Goal: Find specific page/section: Find specific page/section

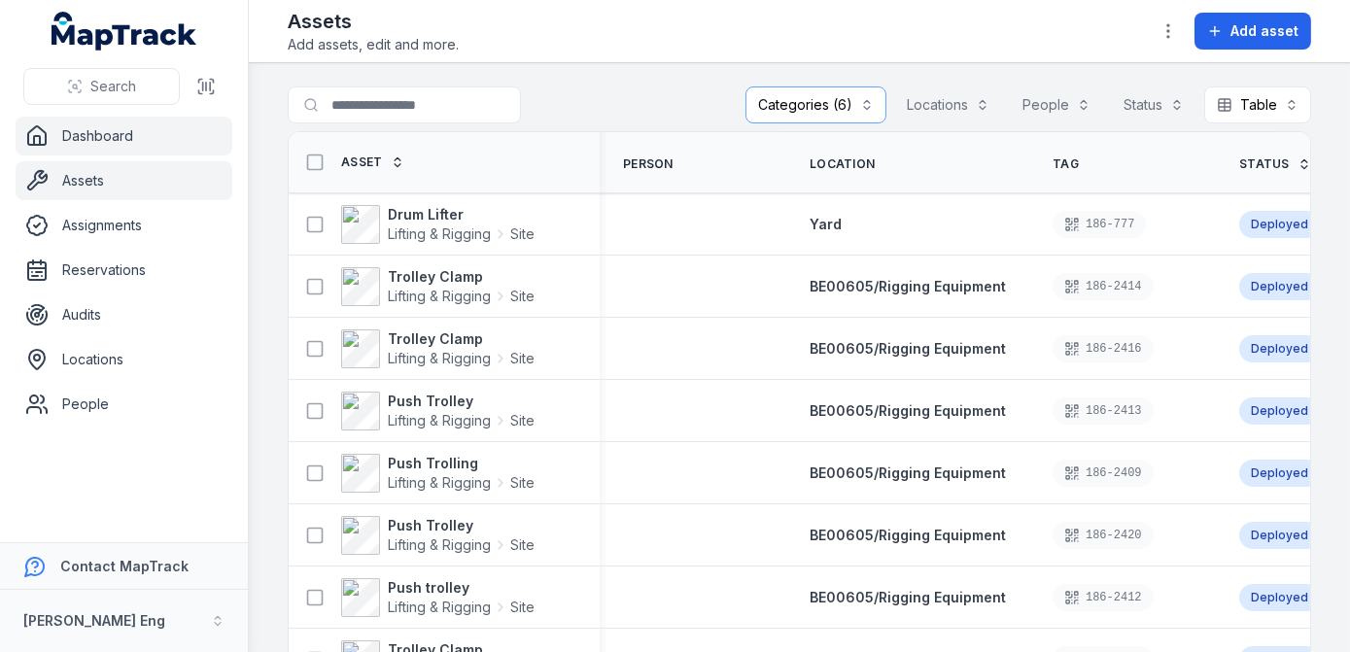
click at [88, 141] on link "Dashboard" at bounding box center [124, 136] width 217 height 39
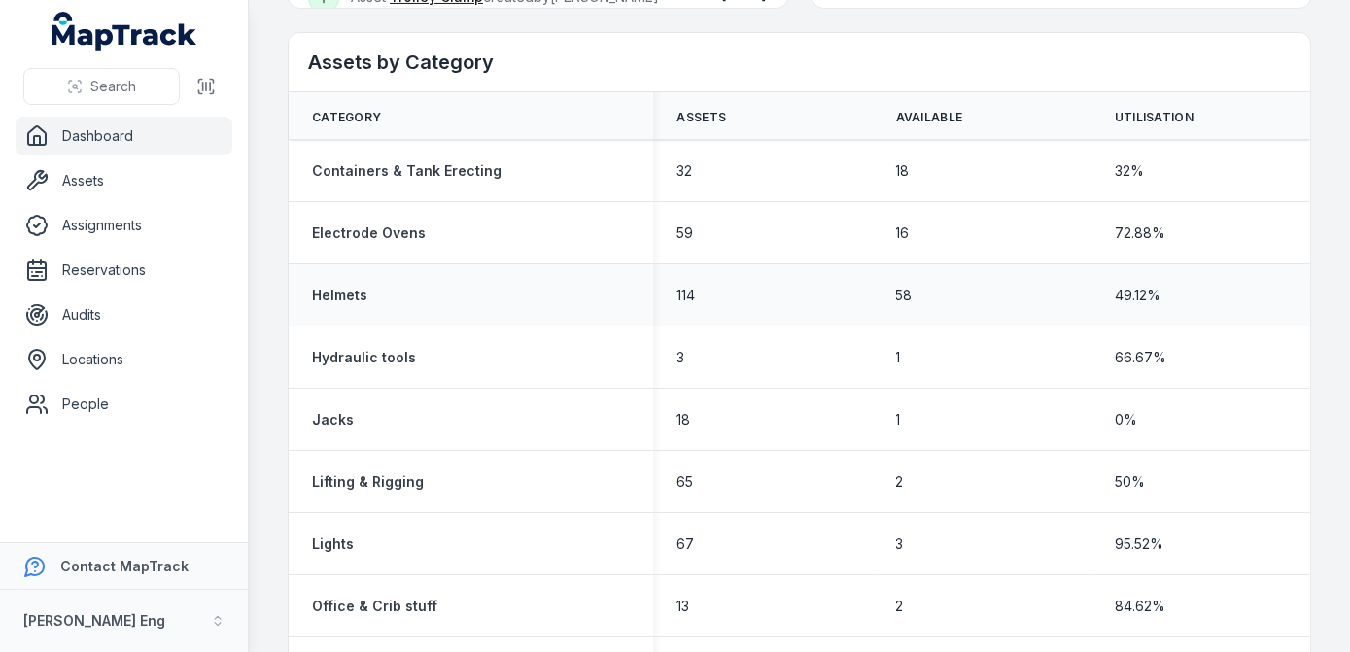
scroll to position [883, 0]
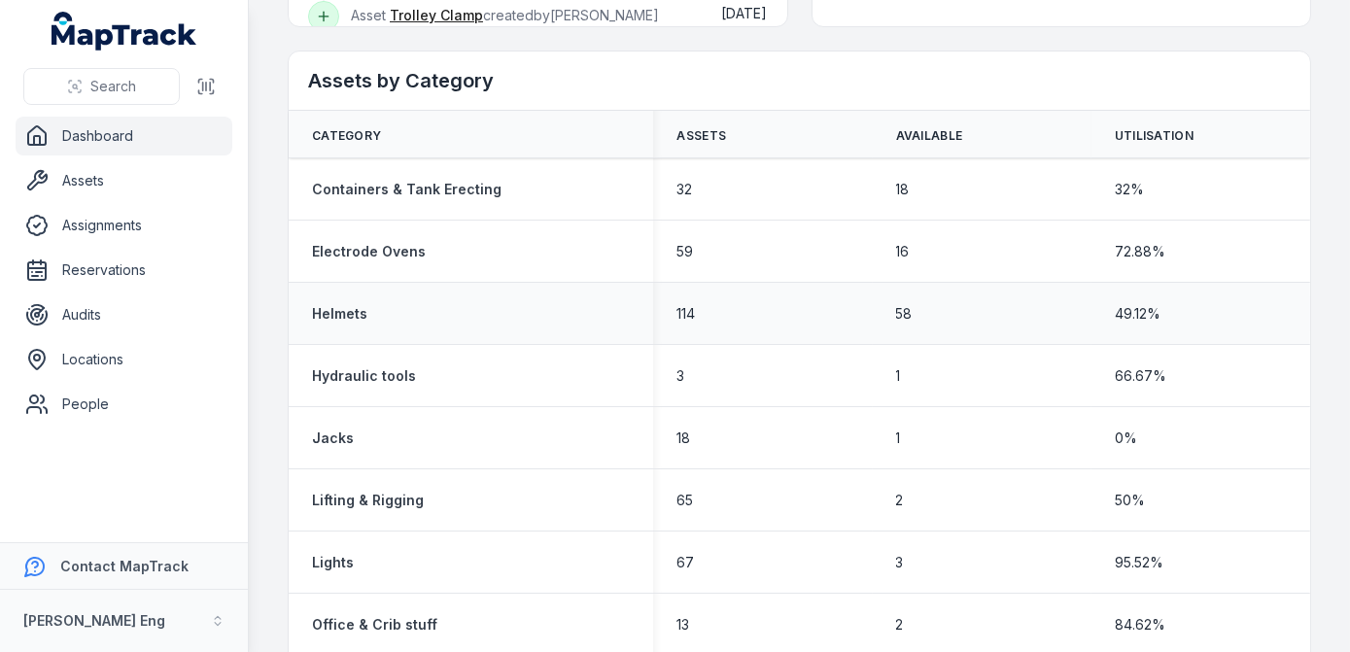
click at [373, 310] on div "Helmets" at bounding box center [471, 313] width 318 height 19
click at [330, 310] on strong "Helmets" at bounding box center [339, 313] width 55 height 19
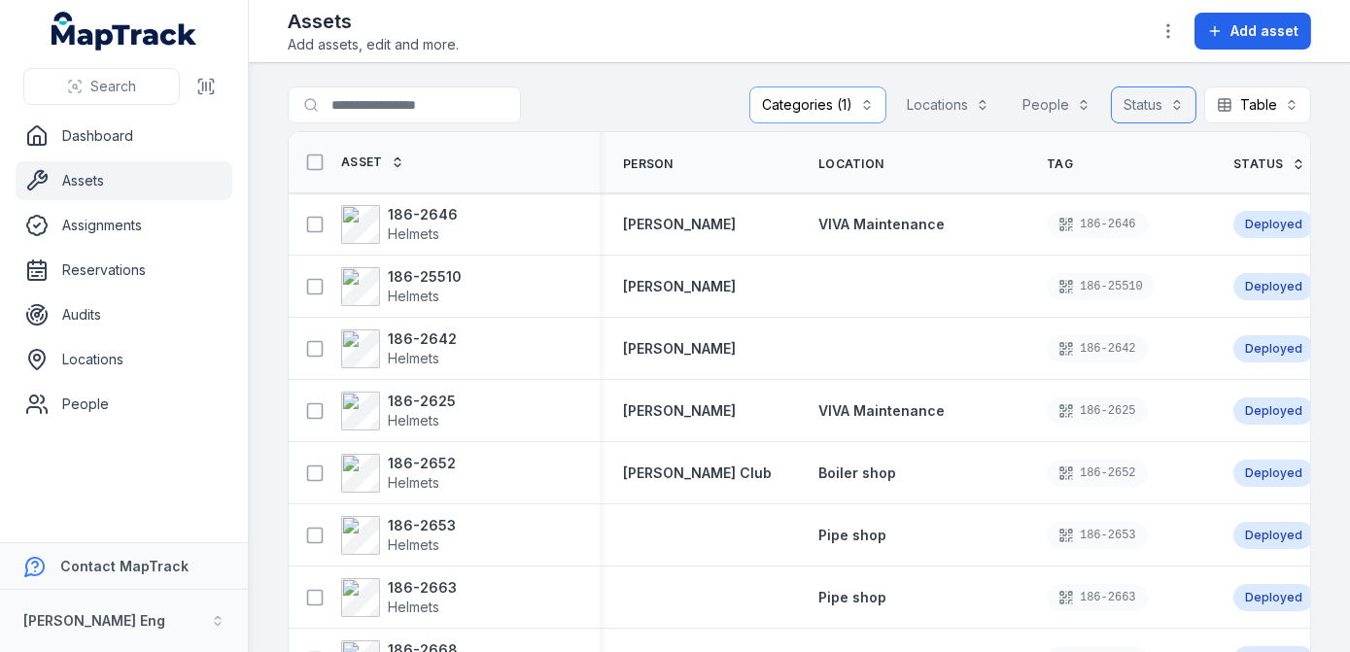
click at [1155, 108] on button "Status" at bounding box center [1154, 104] width 86 height 37
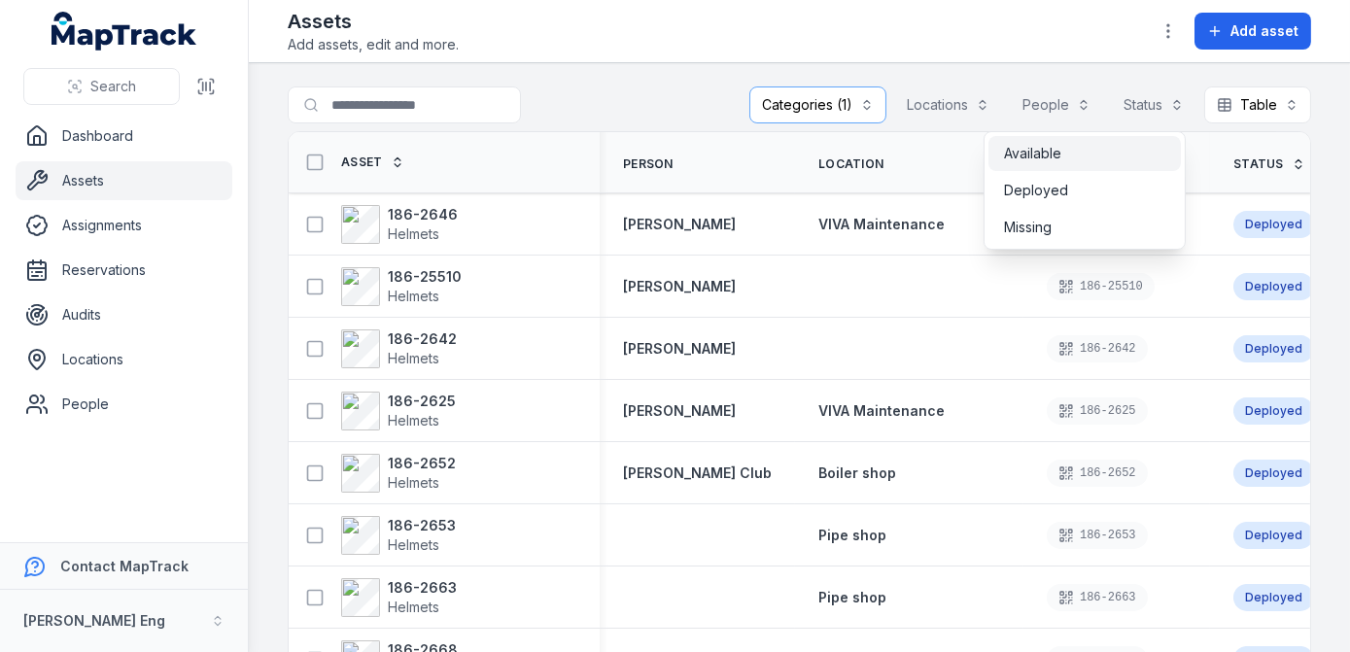
click at [1044, 146] on span "Available" at bounding box center [1032, 153] width 57 height 19
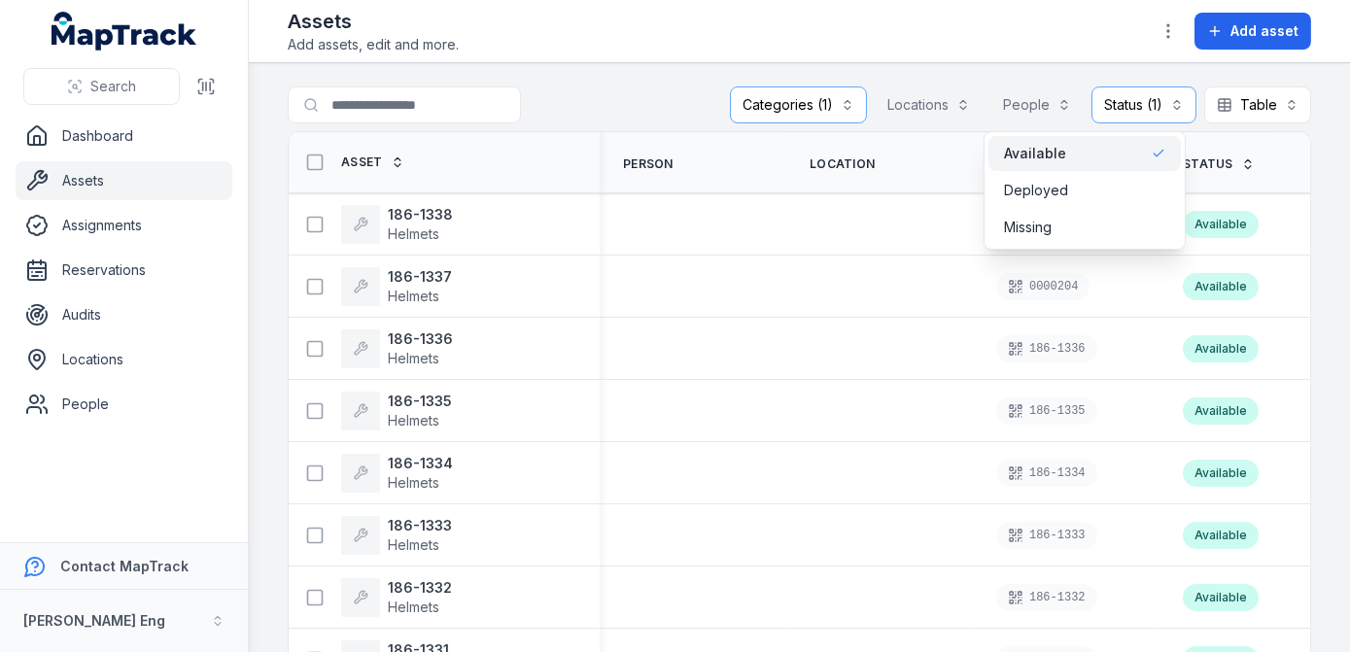
click at [1315, 190] on main "**********" at bounding box center [799, 357] width 1101 height 589
click at [839, 110] on button "Categories (1)" at bounding box center [798, 104] width 137 height 37
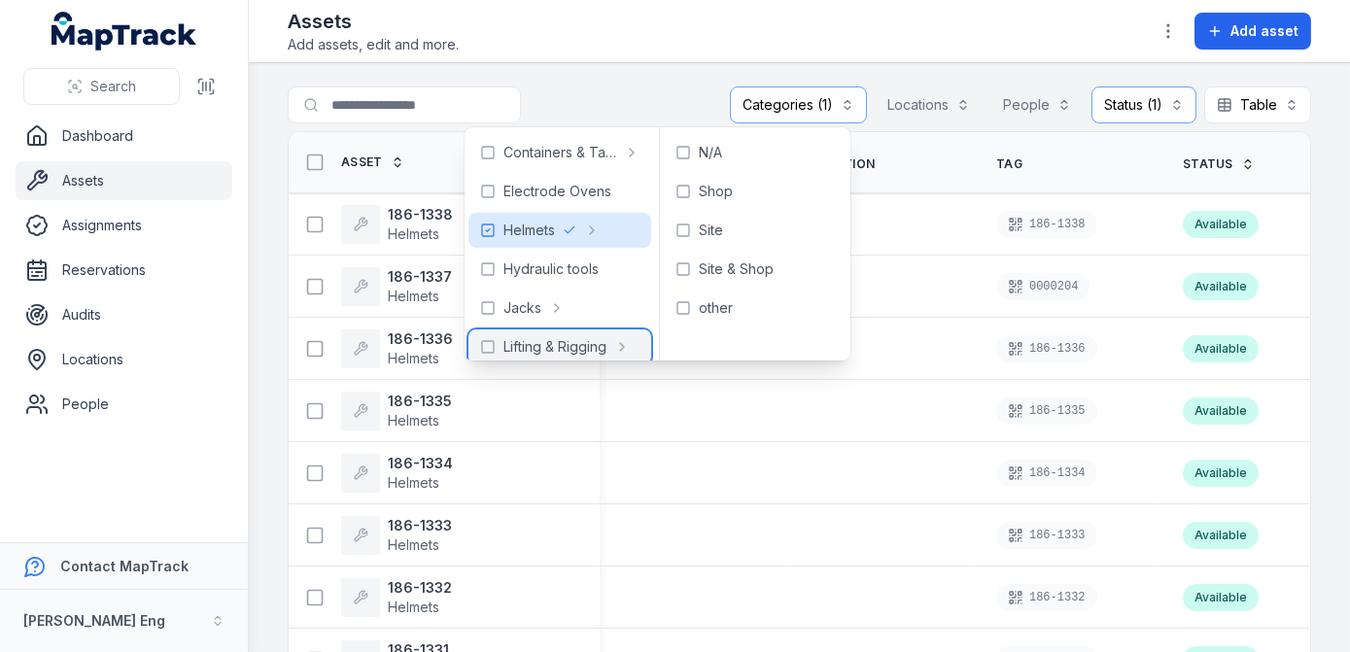
click at [622, 348] on icon at bounding box center [622, 347] width 4 height 8
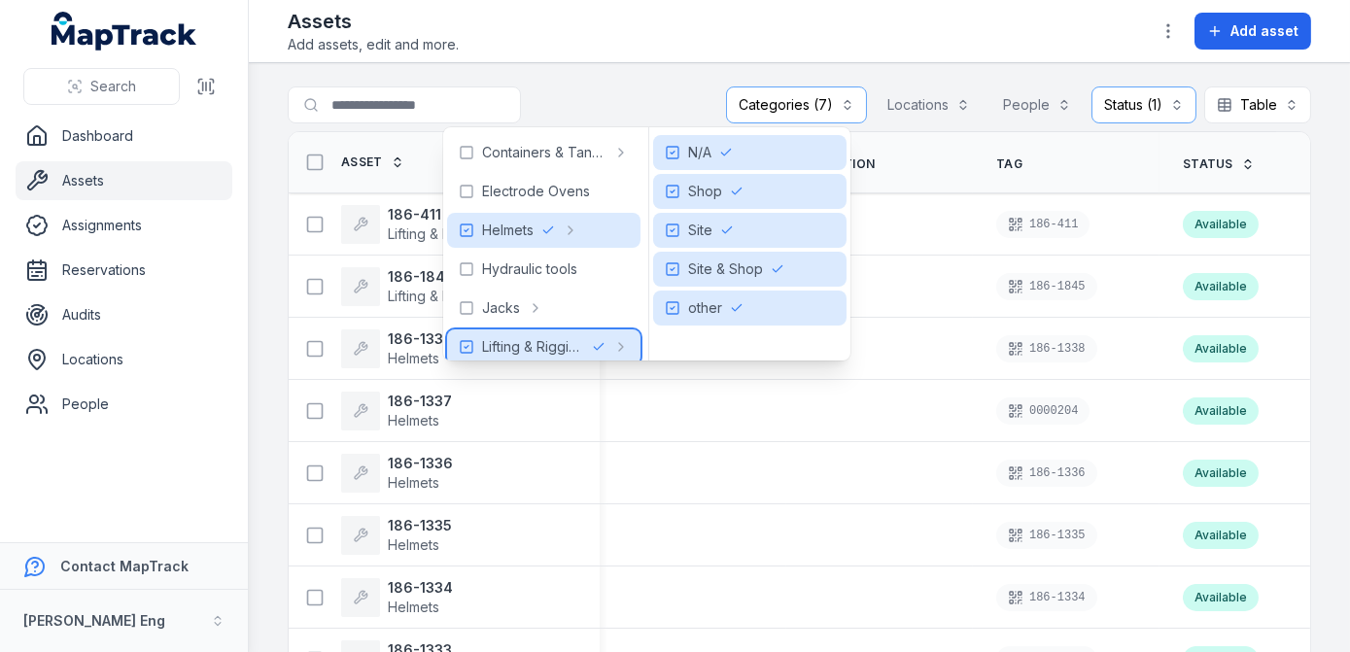
click at [622, 348] on icon at bounding box center [621, 347] width 16 height 16
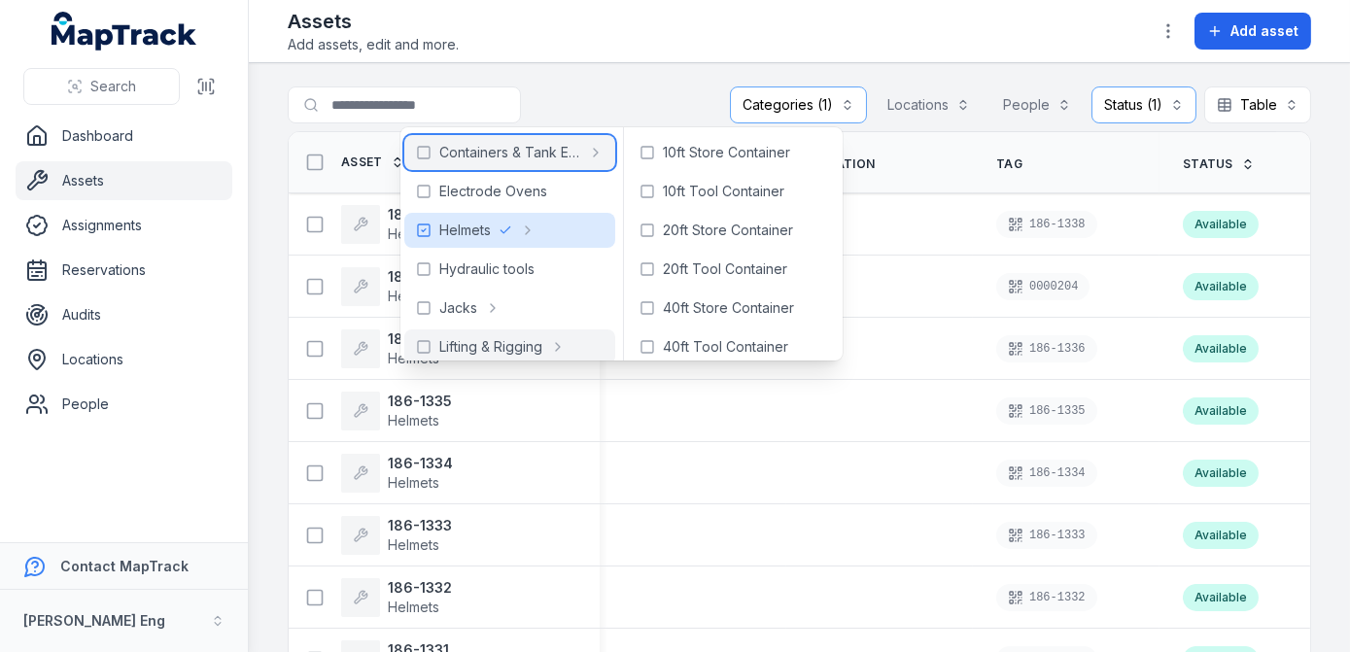
click at [600, 150] on icon at bounding box center [596, 153] width 16 height 16
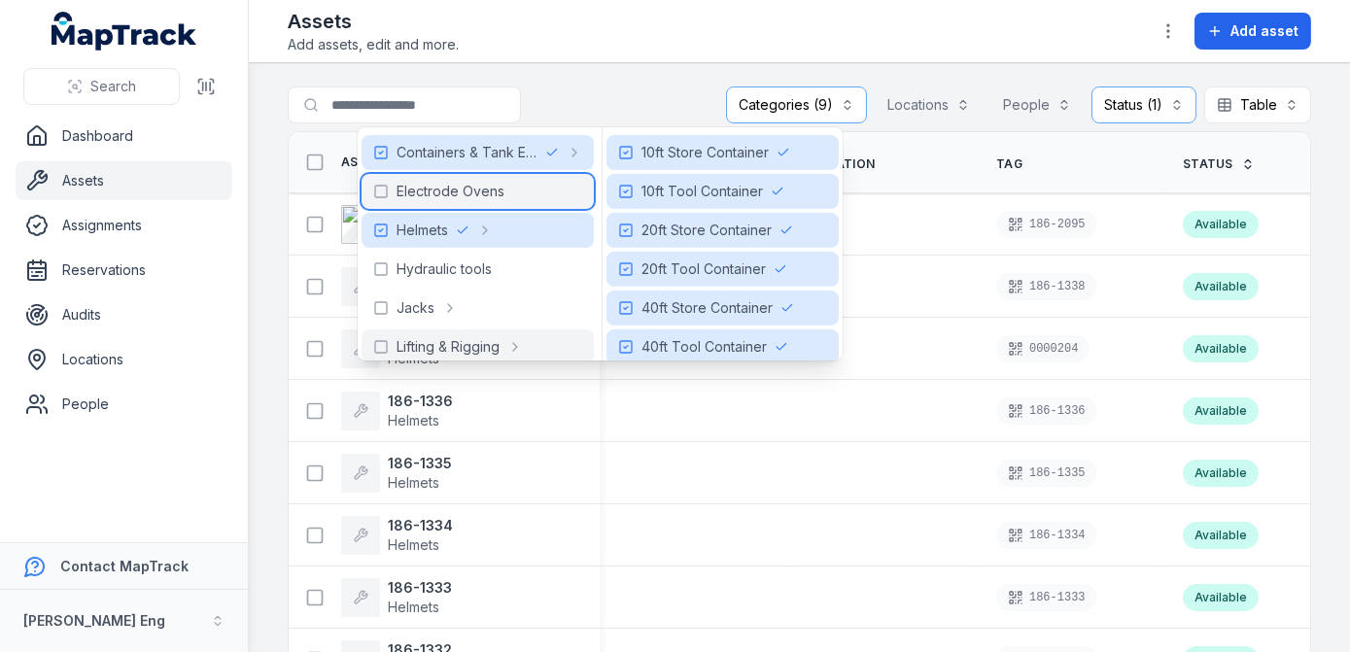
click at [567, 183] on div "Electrode Ovens" at bounding box center [477, 191] width 232 height 35
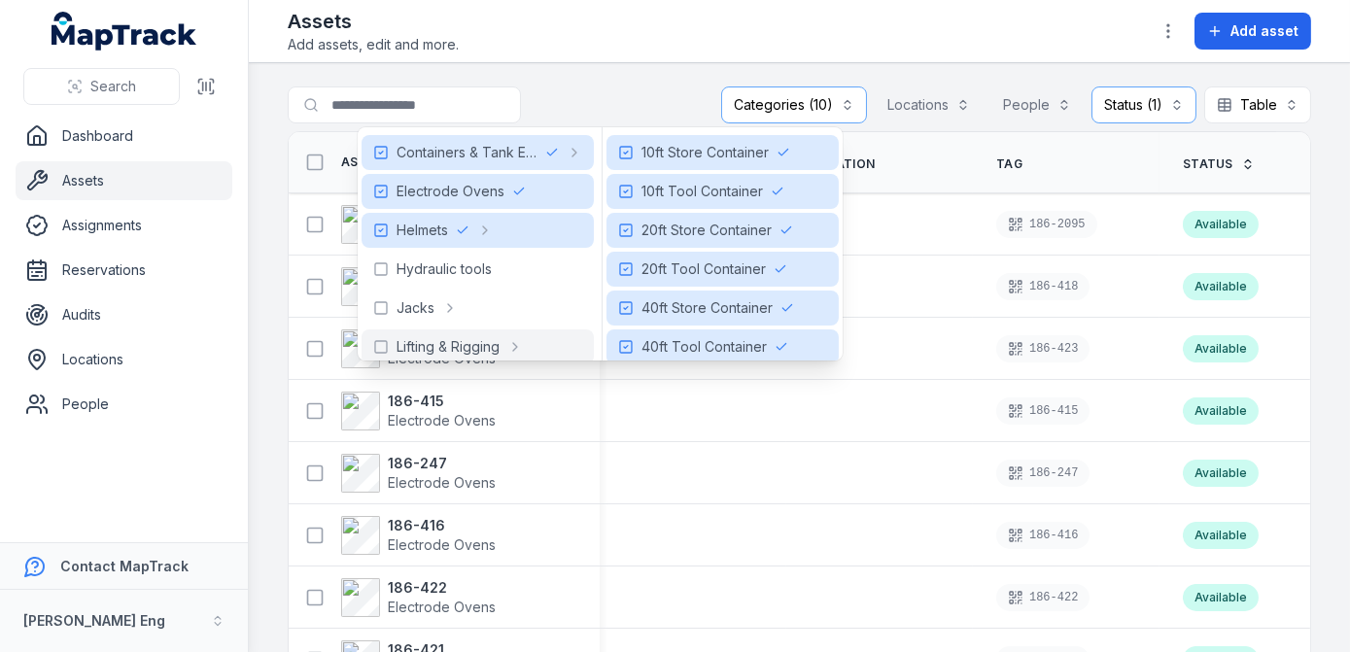
click at [575, 63] on main "**********" at bounding box center [799, 357] width 1101 height 589
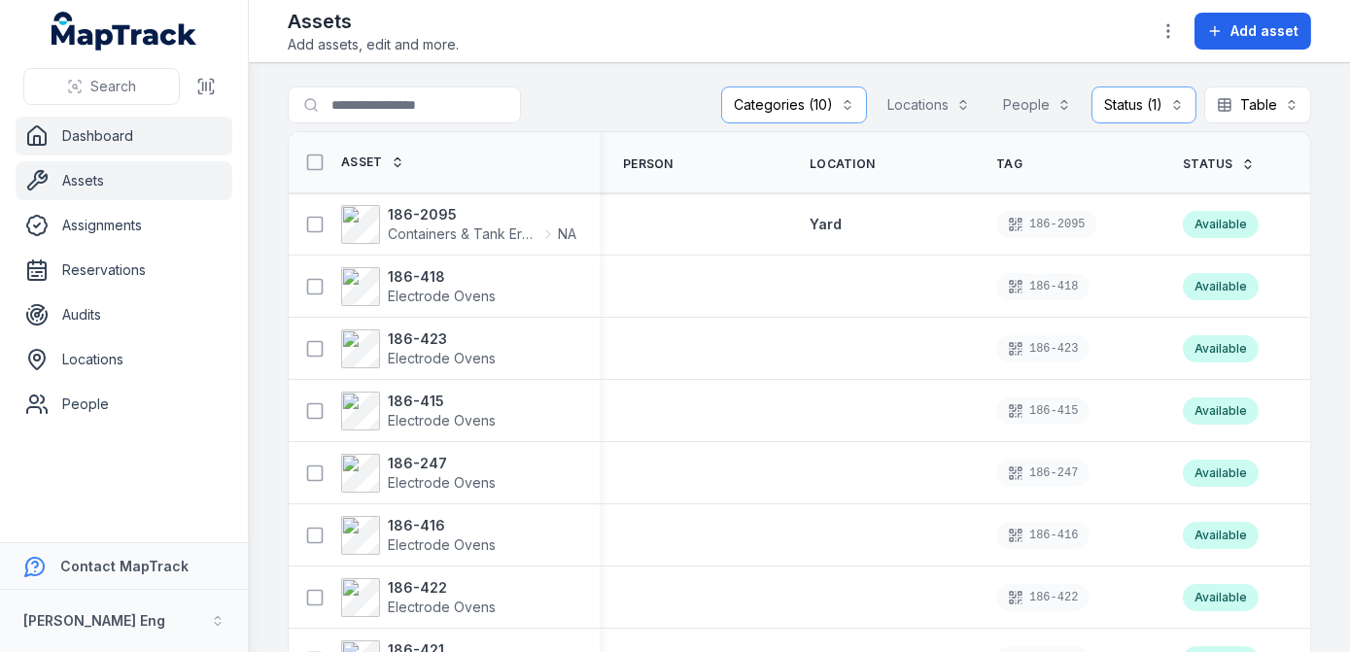
click at [94, 136] on link "Dashboard" at bounding box center [124, 136] width 217 height 39
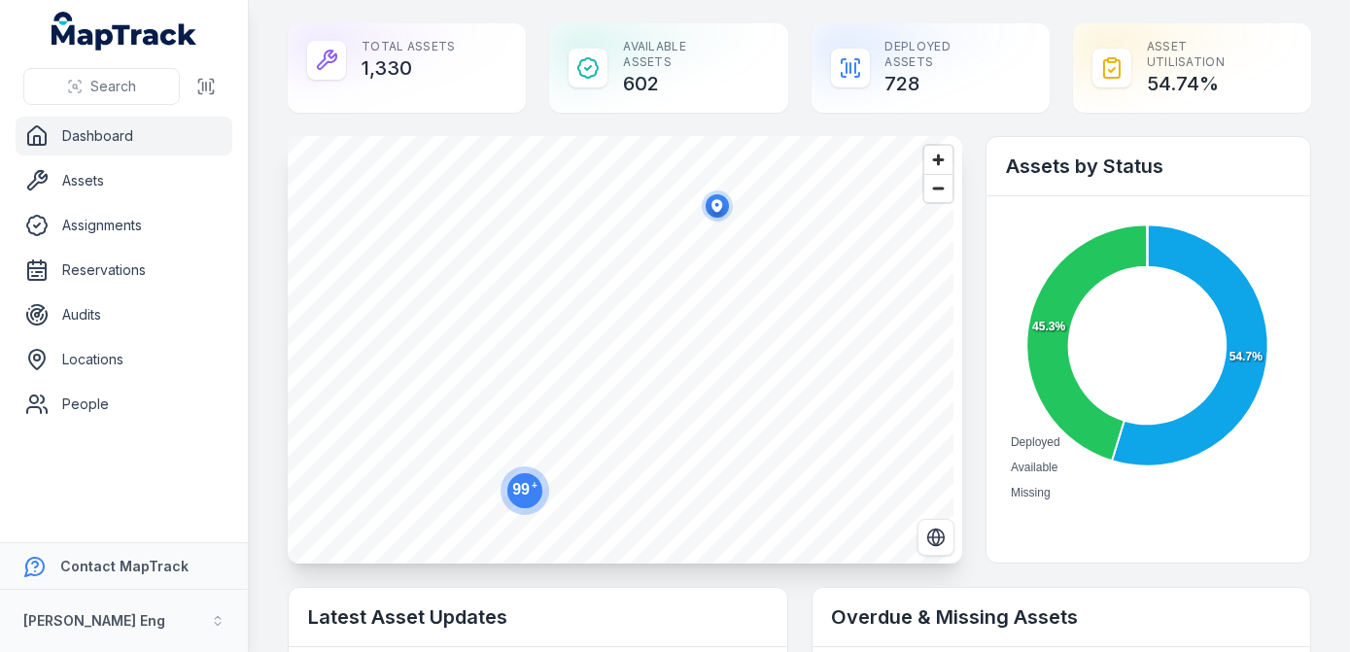
click at [129, 40] on icon "MapTrack" at bounding box center [124, 31] width 146 height 39
